Goal: Check status: Check status

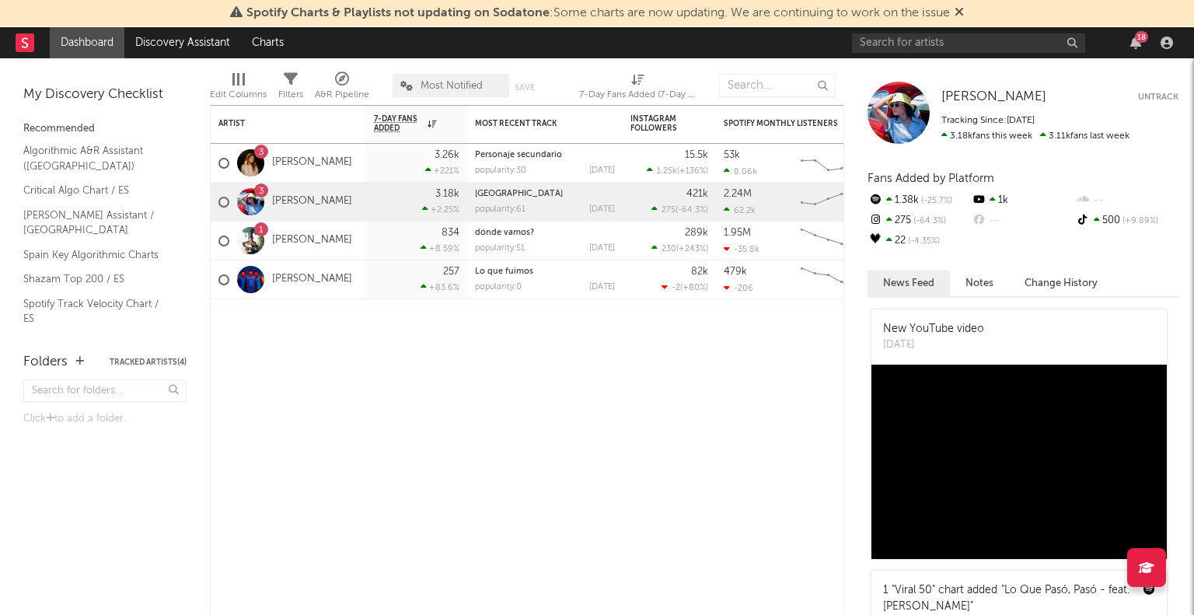
click at [295, 203] on link "[PERSON_NAME]" at bounding box center [312, 201] width 80 height 13
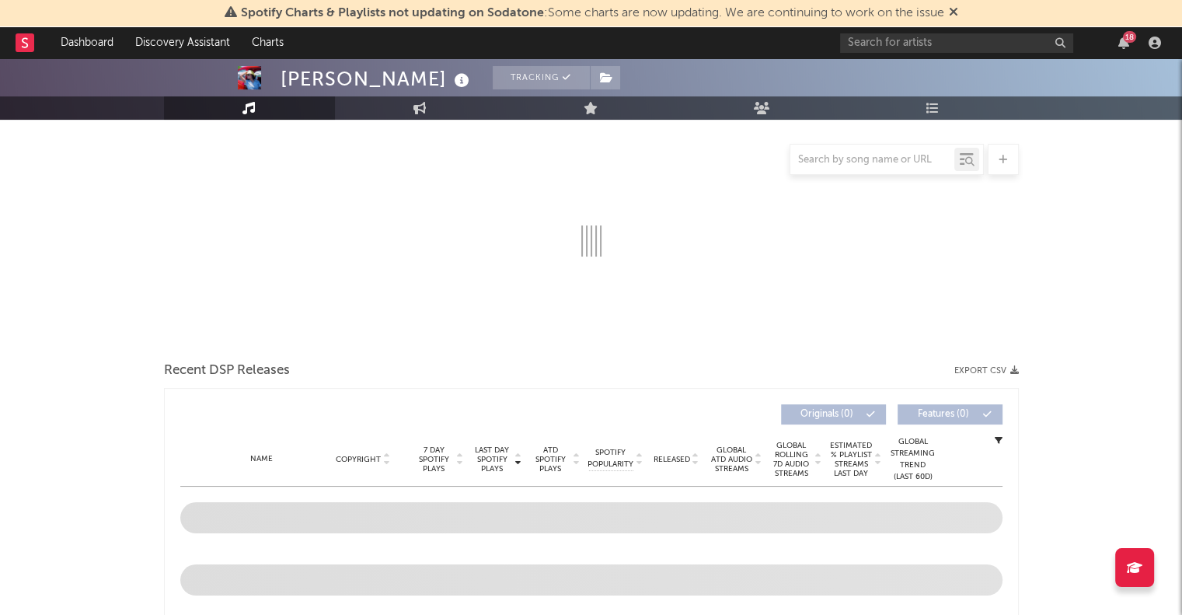
scroll to position [195, 0]
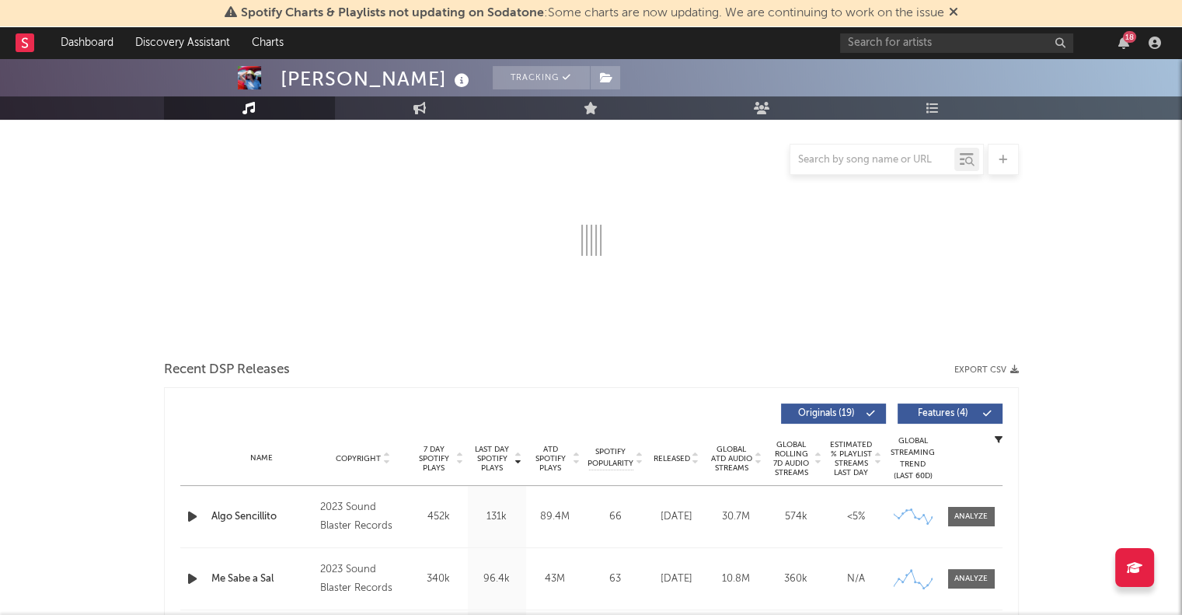
select select "6m"
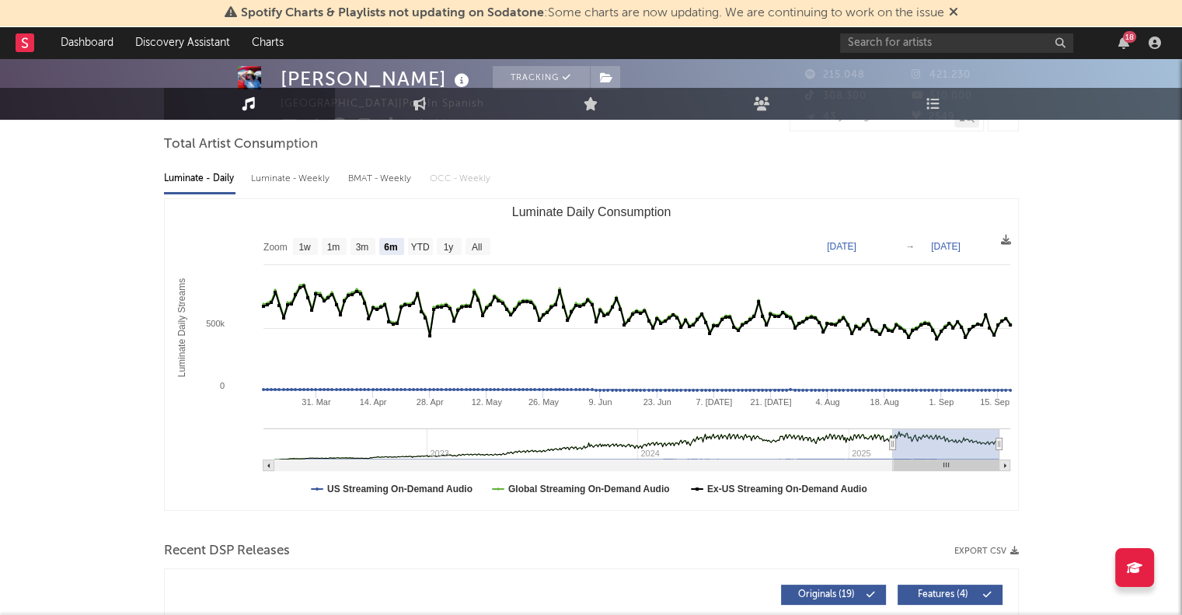
scroll to position [0, 0]
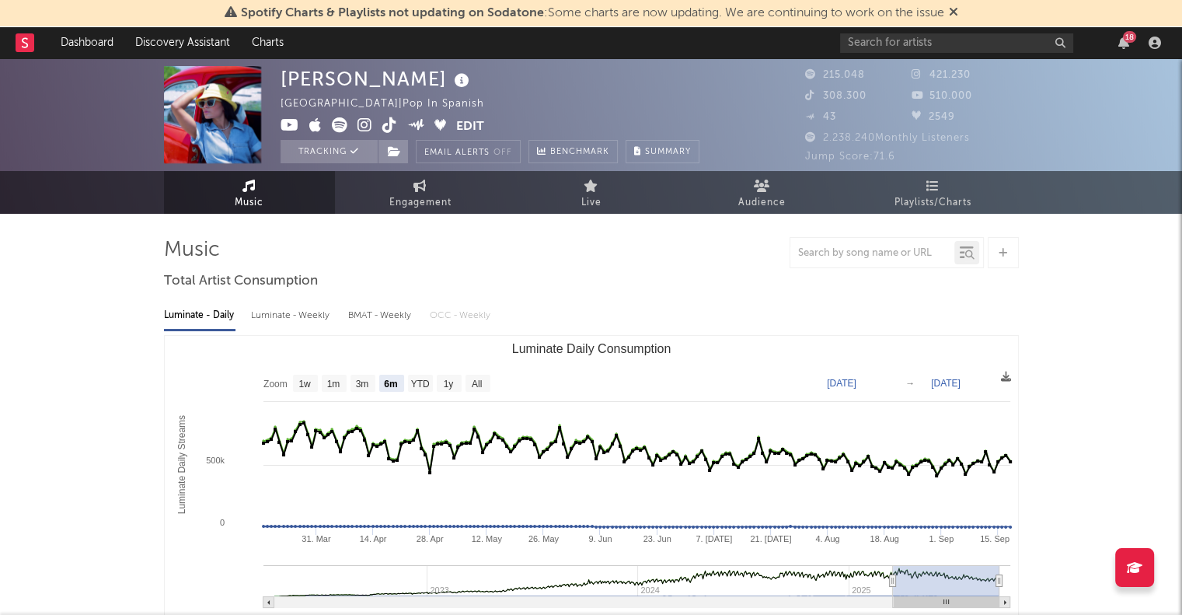
click at [440, 201] on span "Engagement" at bounding box center [420, 203] width 62 height 19
select select "1w"
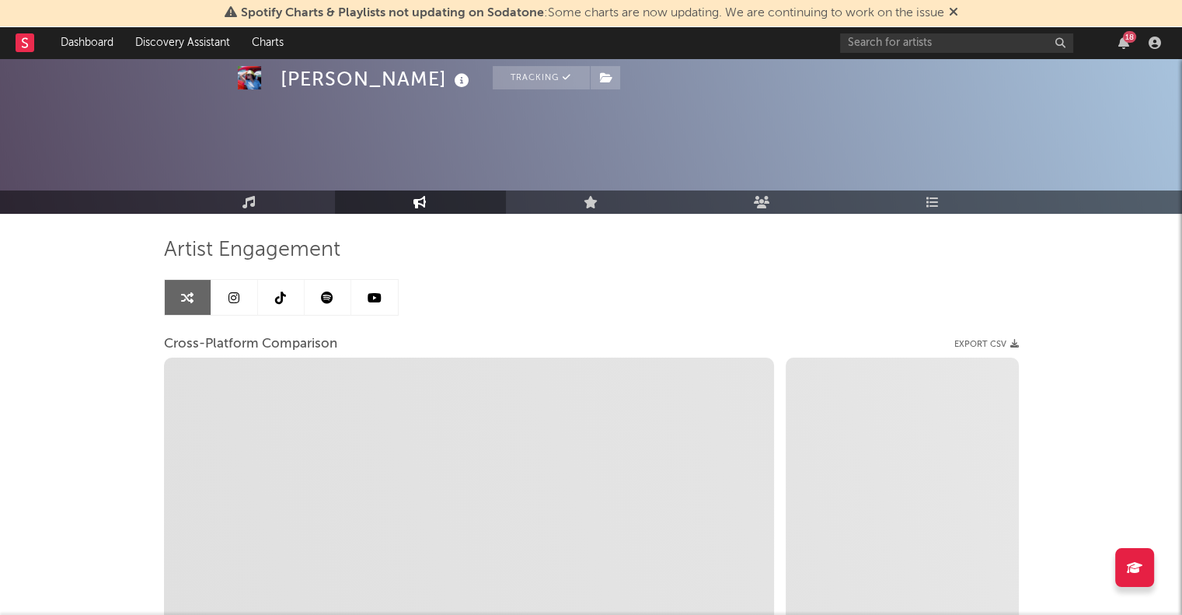
scroll to position [149, 0]
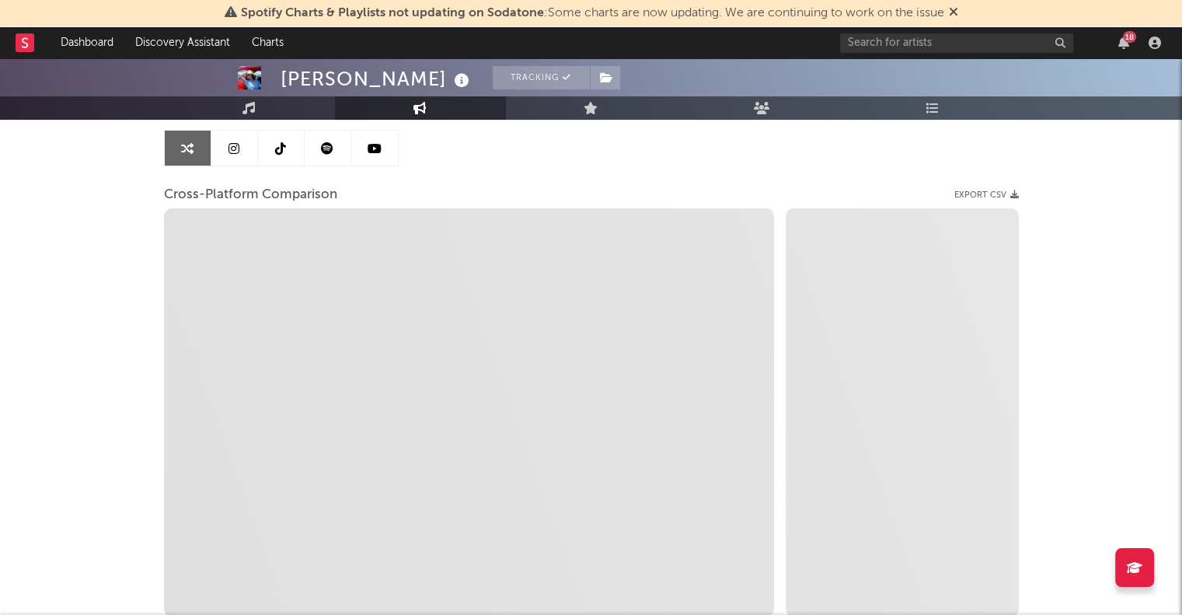
select select "1m"
